Goal: Task Accomplishment & Management: Manage account settings

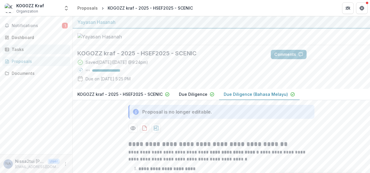
click at [16, 47] on div "Tasks" at bounding box center [39, 49] width 54 height 6
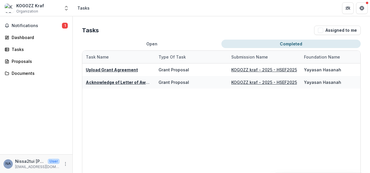
click at [307, 44] on button "Completed" at bounding box center [291, 44] width 139 height 8
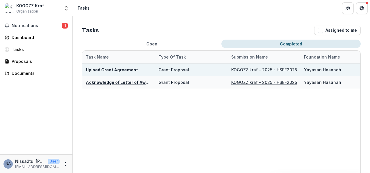
click at [202, 69] on div "Grant Proposal" at bounding box center [192, 69] width 66 height 13
click at [213, 69] on div "Grant Proposal" at bounding box center [192, 69] width 66 height 13
click at [125, 69] on u "Upload Grant Agreement" at bounding box center [112, 69] width 52 height 5
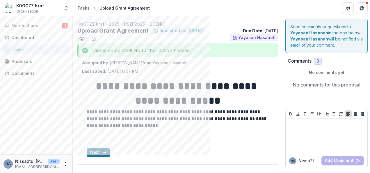
click at [95, 154] on button "Next" at bounding box center [99, 152] width 24 height 9
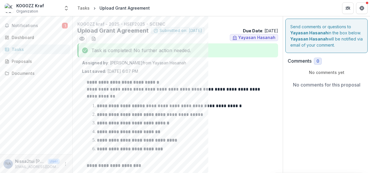
click at [93, 8] on icon "breadcrumb" at bounding box center [94, 8] width 3 height 3
click at [46, 48] on div "Tasks" at bounding box center [39, 49] width 54 height 6
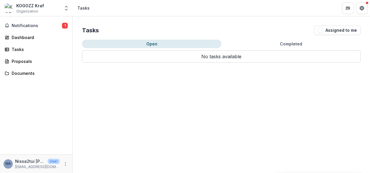
click at [268, 44] on button "Completed" at bounding box center [291, 44] width 139 height 8
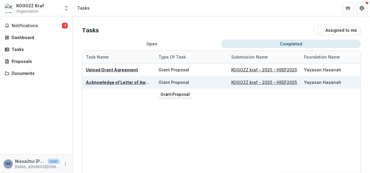
click at [175, 80] on div "Grant Proposal" at bounding box center [174, 82] width 31 height 6
drag, startPoint x: 175, startPoint y: 80, endPoint x: 131, endPoint y: 82, distance: 44.6
click at [131, 82] on u "Acknowledge of Letter of Award" at bounding box center [119, 82] width 67 height 5
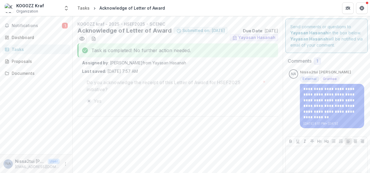
click at [91, 8] on li "Tasks" at bounding box center [86, 8] width 22 height 8
click at [37, 24] on span "Notifications" at bounding box center [37, 25] width 50 height 5
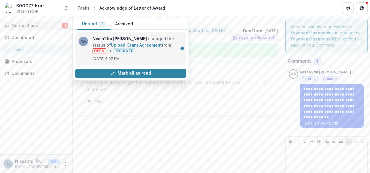
click at [158, 45] on link "Upload Grant Agreement" at bounding box center [136, 45] width 51 height 5
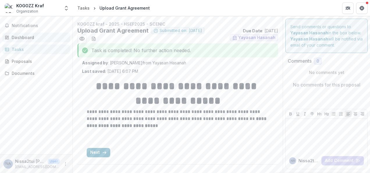
click at [26, 38] on div "Dashboard" at bounding box center [39, 37] width 54 height 6
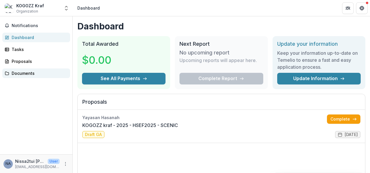
click at [28, 70] on div "Documents" at bounding box center [39, 73] width 54 height 6
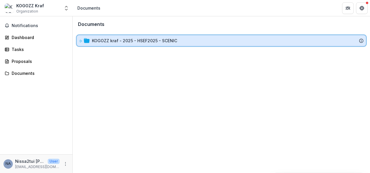
click at [178, 41] on div "KOGOZZ kraf - 2025 - HSEF2025 - SCENIC" at bounding box center [228, 41] width 272 height 6
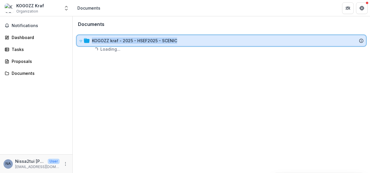
click at [178, 41] on div "KOGOZZ kraf - 2025 - HSEF2025 - SCENIC" at bounding box center [228, 41] width 272 height 6
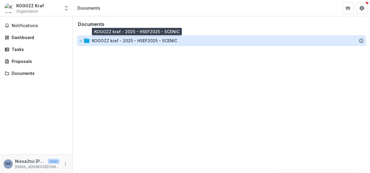
click at [123, 42] on div "KOGOZZ kraf - 2025 - HSEF2025 - SCENIC" at bounding box center [134, 41] width 85 height 6
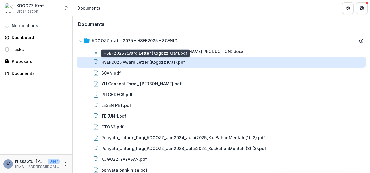
click at [160, 64] on div "HSEF2025 Award Letter (Kogozz Kraf).pdf" at bounding box center [143, 62] width 84 height 6
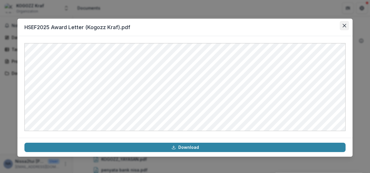
click at [346, 25] on button "Close" at bounding box center [344, 25] width 9 height 9
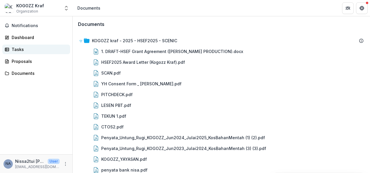
click at [20, 48] on div "Tasks" at bounding box center [39, 49] width 54 height 6
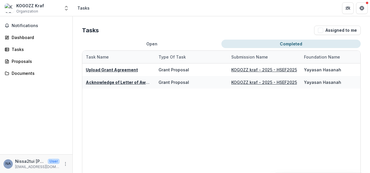
click at [295, 42] on button "Completed" at bounding box center [291, 44] width 139 height 8
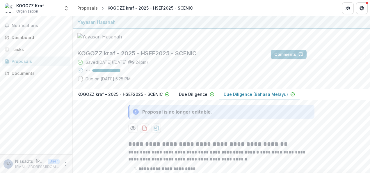
click at [33, 10] on span "Organization" at bounding box center [27, 11] width 22 height 5
click at [10, 8] on img at bounding box center [9, 7] width 9 height 9
click at [29, 23] on span "Notifications" at bounding box center [40, 25] width 56 height 5
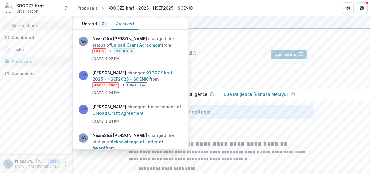
click at [122, 24] on button "Archived" at bounding box center [125, 23] width 27 height 11
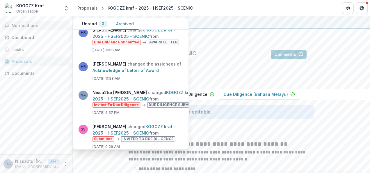
scroll to position [175, 0]
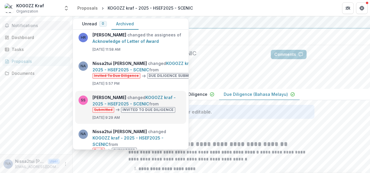
click at [173, 106] on link "KOGOZZ kraf - 2025 - HSEF2025 - SCENIC" at bounding box center [134, 100] width 83 height 11
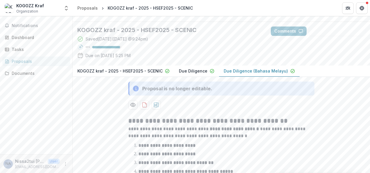
scroll to position [0, 0]
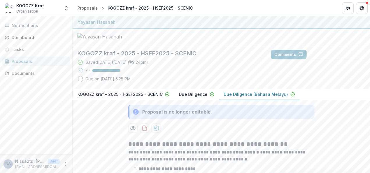
click at [36, 62] on div "Proposals" at bounding box center [39, 61] width 54 height 6
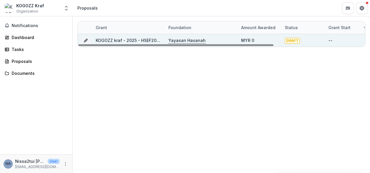
click at [129, 38] on link "KOGOZZ kraf - 2025 - HSEF2025 - SCENIC" at bounding box center [138, 40] width 85 height 5
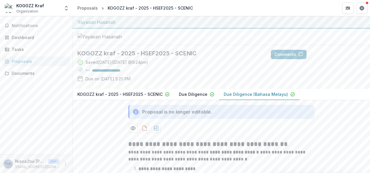
drag, startPoint x: 6, startPoint y: 165, endPoint x: 7, endPoint y: 162, distance: 3.1
click at [6, 165] on div "NA" at bounding box center [8, 164] width 5 height 4
click at [67, 163] on icon "More" at bounding box center [65, 164] width 5 height 5
click at [48, 131] on div "Notifications Dashboard Tasks Proposals Documents" at bounding box center [36, 85] width 72 height 138
click at [25, 24] on span "Notifications" at bounding box center [40, 25] width 56 height 5
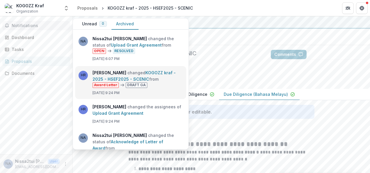
click at [154, 82] on link "KOGOZZ kraf - 2025 - HSEF2025 - SCENIC" at bounding box center [134, 75] width 83 height 11
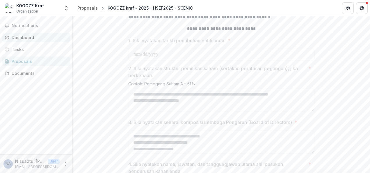
scroll to position [197, 0]
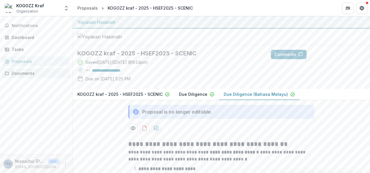
click at [25, 70] on link "Documents" at bounding box center [36, 73] width 68 height 10
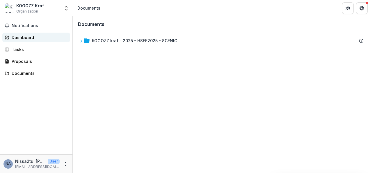
click at [36, 33] on link "Dashboard" at bounding box center [36, 38] width 68 height 10
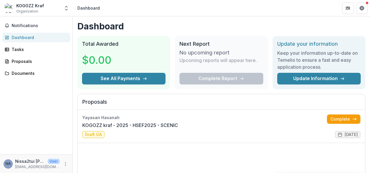
click at [339, 4] on header "Dashboard" at bounding box center [222, 8] width 298 height 16
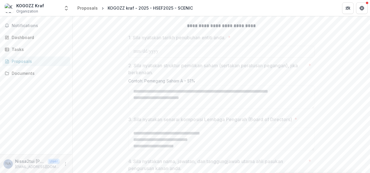
scroll to position [314, 0]
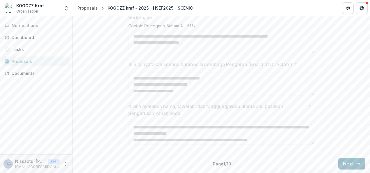
click at [349, 162] on button "Next" at bounding box center [352, 164] width 27 height 12
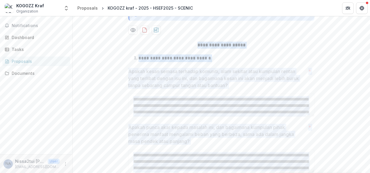
scroll to position [52, 0]
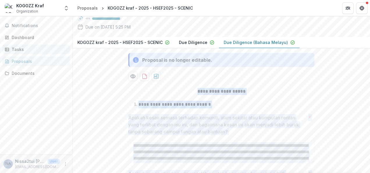
click at [39, 47] on div "Tasks" at bounding box center [39, 49] width 54 height 6
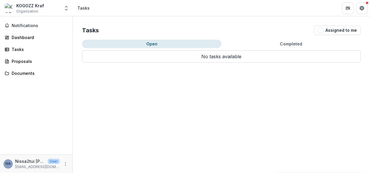
click at [156, 45] on button "Open" at bounding box center [151, 44] width 139 height 8
click at [155, 44] on button "Open" at bounding box center [151, 44] width 139 height 8
click at [27, 60] on div "Proposals" at bounding box center [39, 61] width 54 height 6
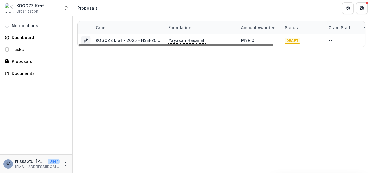
click at [124, 44] on div at bounding box center [175, 45] width 195 height 2
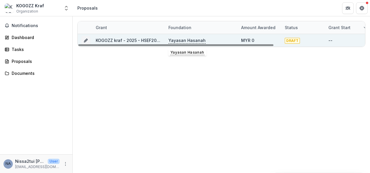
click at [172, 40] on p "Yayasan Hasanah" at bounding box center [187, 40] width 37 height 6
click at [215, 41] on div "Yayasan Hasanah" at bounding box center [202, 40] width 66 height 13
click at [215, 39] on div "Yayasan Hasanah" at bounding box center [202, 40] width 66 height 13
click at [213, 41] on div "Yayasan Hasanah" at bounding box center [202, 40] width 66 height 13
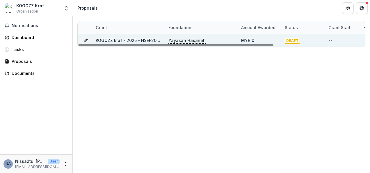
click at [337, 38] on div "--" at bounding box center [347, 40] width 37 height 13
